Goal: Information Seeking & Learning: Learn about a topic

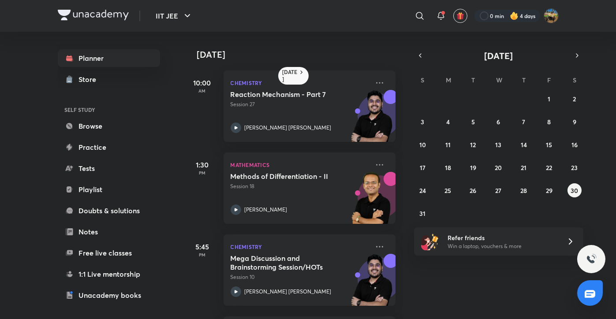
scroll to position [55, 0]
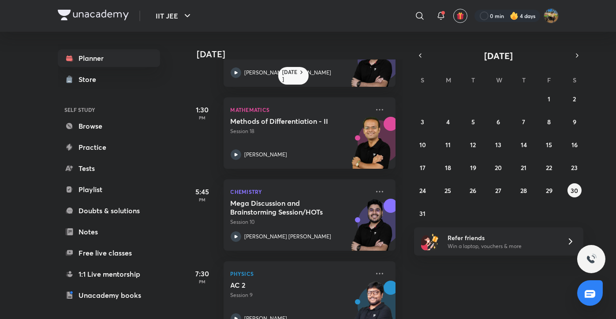
click at [464, 291] on div "[DATE] 10:00 AM Chemistry Reaction Mechanism - Part 7 Session 27 [PERSON_NAME] …" at bounding box center [400, 176] width 430 height 288
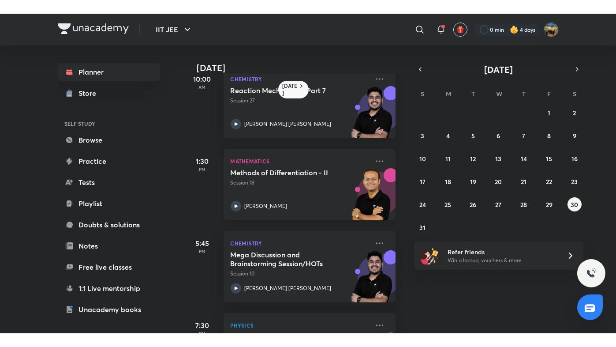
scroll to position [0, 0]
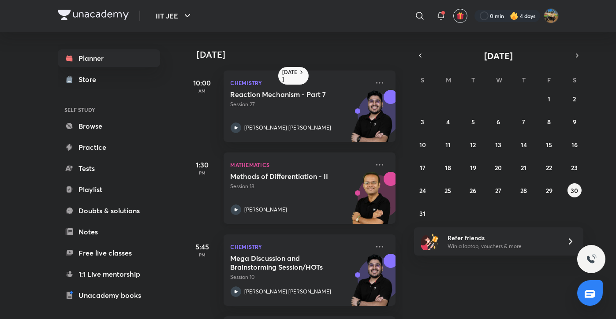
click at [262, 185] on p "Session 18" at bounding box center [300, 187] width 139 height 8
